Goal: Find specific page/section: Find specific page/section

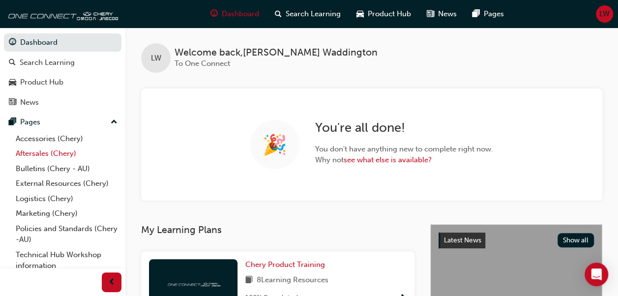
click at [67, 153] on link "Aftersales (Chery)" at bounding box center [67, 153] width 110 height 15
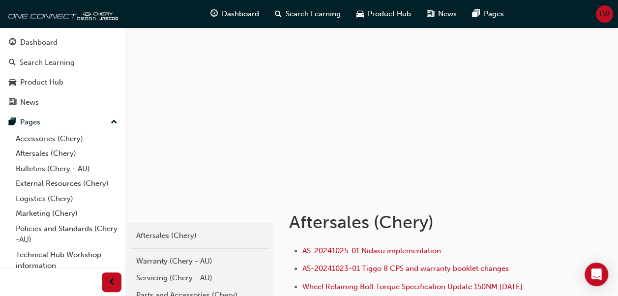
scroll to position [98, 0]
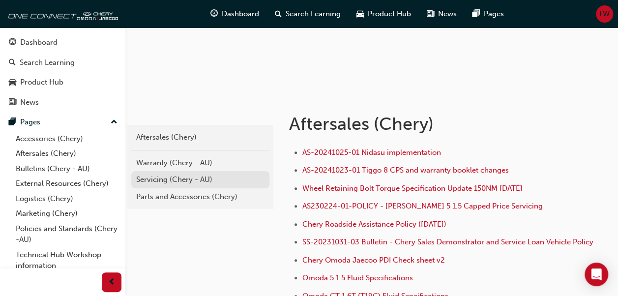
click at [193, 174] on div "Servicing (Chery - AU)" at bounding box center [200, 179] width 128 height 11
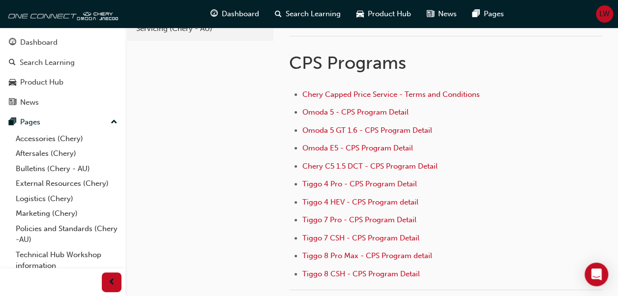
scroll to position [98, 0]
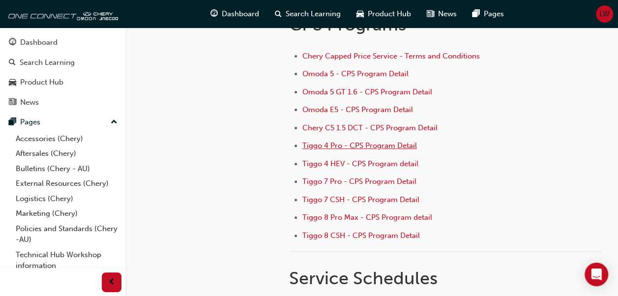
click at [339, 146] on span "Tiggo 4 Pro - CPS Program Detail" at bounding box center [360, 145] width 115 height 9
